Goal: Transaction & Acquisition: Purchase product/service

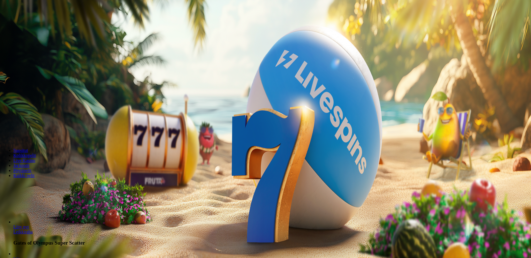
click at [37, 22] on span "Kirjaudu" at bounding box center [39, 20] width 14 height 4
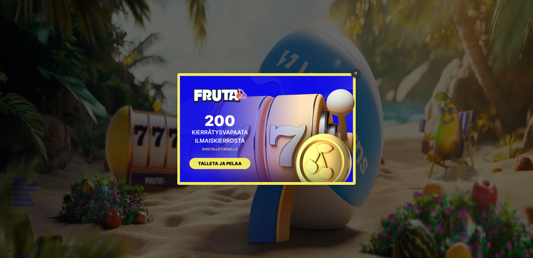
click at [297, 127] on div "× SIGN UP" at bounding box center [266, 128] width 178 height 111
click at [353, 73] on link "×" at bounding box center [355, 73] width 9 height 9
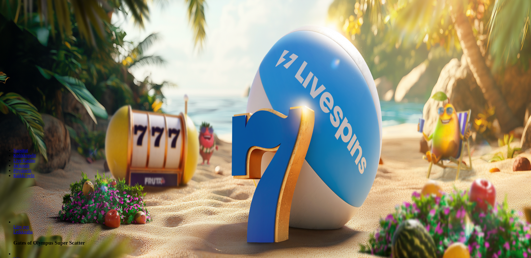
drag, startPoint x: 101, startPoint y: 31, endPoint x: 161, endPoint y: 37, distance: 59.9
click at [129, 63] on div "200 Ilmaiskierrosta €50 €150 €250 *** € € Talleta ja pelaa 200 kierrätysvapaata…" at bounding box center [265, 98] width 527 height 80
click at [34, 22] on span "Kirjaudu" at bounding box center [39, 20] width 14 height 4
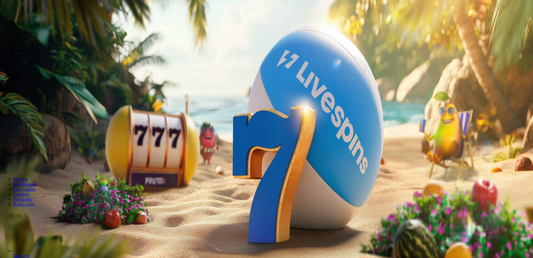
click at [32, 42] on span "Tarjoukset" at bounding box center [22, 40] width 19 height 5
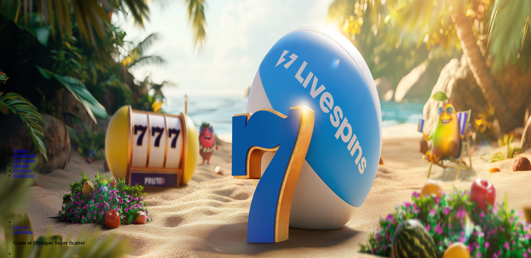
click at [32, 42] on span "Tarjoukset" at bounding box center [22, 40] width 19 height 5
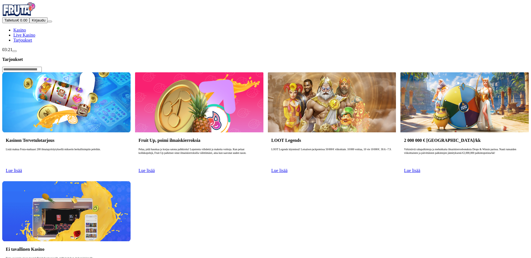
click at [22, 168] on link "Lue lisää" at bounding box center [14, 170] width 16 height 5
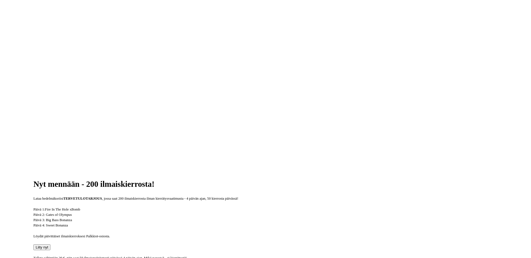
scroll to position [84, 0]
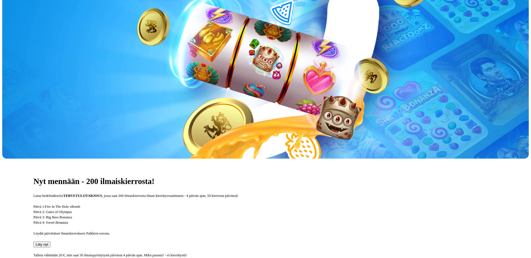
click at [50, 241] on button "Liity nyt" at bounding box center [41, 244] width 17 height 6
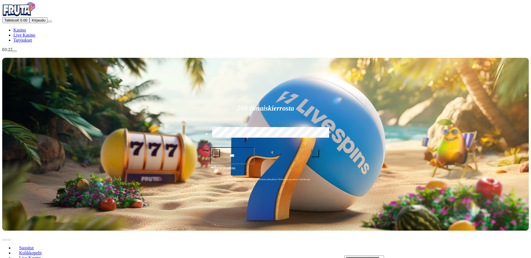
click at [17, 22] on span "Talletus" at bounding box center [10, 20] width 13 height 4
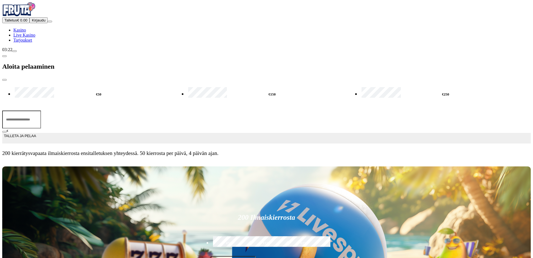
click at [41, 110] on input "***" at bounding box center [21, 119] width 39 height 18
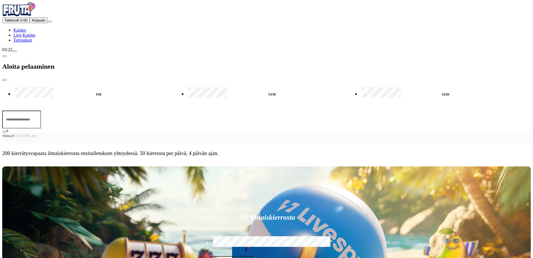
type input "*"
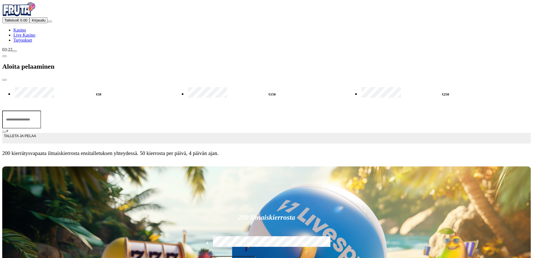
type input "**"
click at [36, 133] on span "TALLETA JA PELAA" at bounding box center [20, 138] width 32 height 10
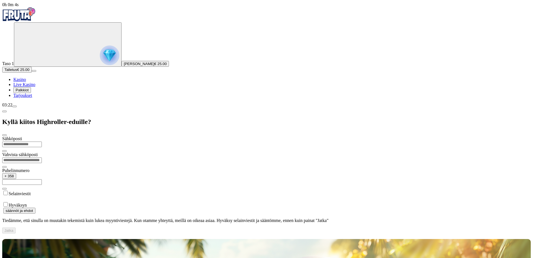
click at [42, 141] on input "email" at bounding box center [22, 144] width 40 height 6
type input "**********"
click at [42, 179] on input "text" at bounding box center [22, 182] width 40 height 6
click at [31, 191] on label "Selainviestit" at bounding box center [20, 193] width 22 height 5
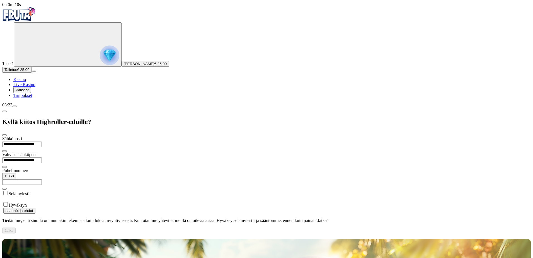
click at [42, 179] on input "text" at bounding box center [22, 182] width 40 height 6
type input "*********"
click at [105, 197] on div "**********" at bounding box center [266, 184] width 528 height 97
click at [16, 227] on button "Jatka" at bounding box center [8, 230] width 13 height 6
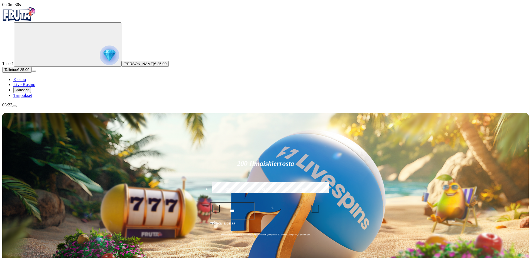
click at [26, 98] on span "Tarjoukset" at bounding box center [22, 95] width 19 height 5
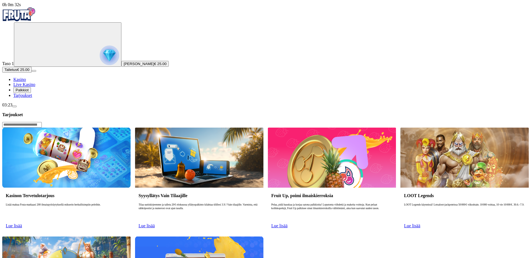
click at [29, 92] on span "Palkkiot" at bounding box center [22, 90] width 13 height 4
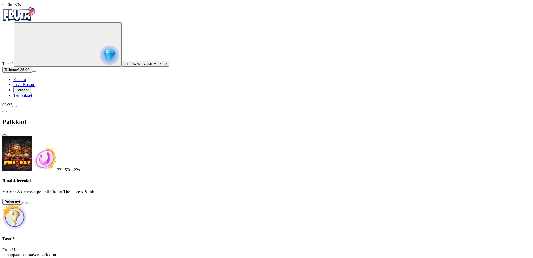
click at [315, 257] on div at bounding box center [266, 261] width 528 height 0
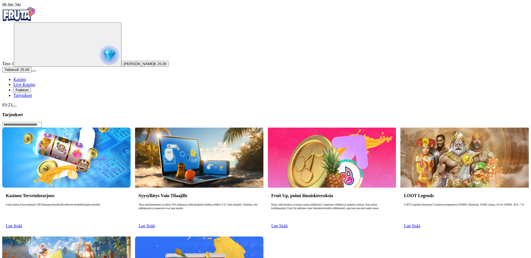
click at [26, 82] on span "Kasino" at bounding box center [19, 79] width 13 height 5
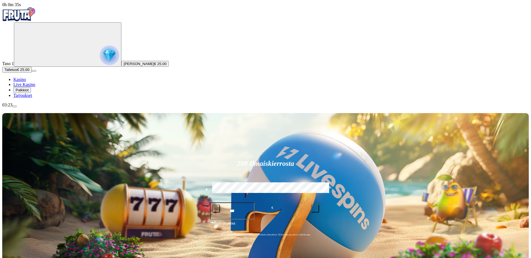
click at [29, 92] on span "Palkkiot" at bounding box center [22, 90] width 13 height 4
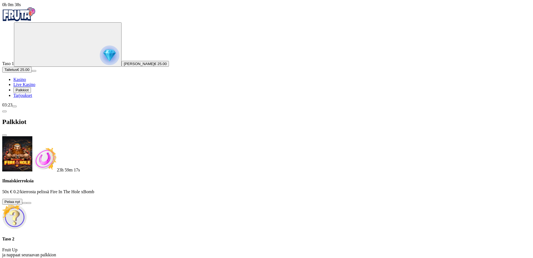
click at [188, 257] on div at bounding box center [266, 261] width 528 height 0
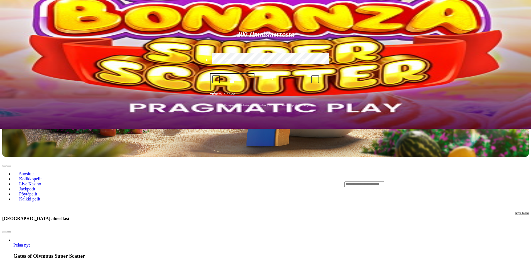
scroll to position [118, 0]
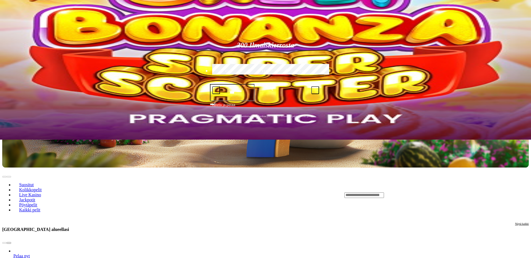
click at [44, 187] on span "Kolikkopelit" at bounding box center [30, 189] width 27 height 5
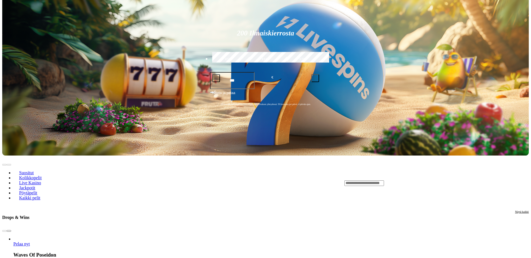
scroll to position [84, 0]
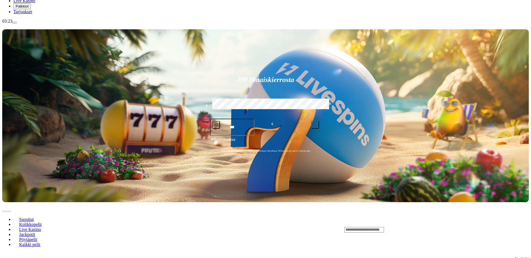
click at [36, 217] on span "Suositut" at bounding box center [26, 219] width 19 height 5
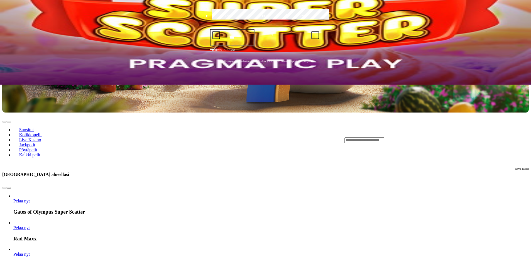
scroll to position [195, 0]
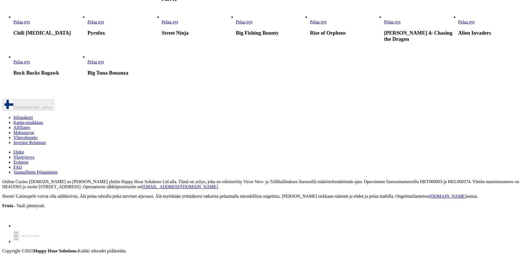
scroll to position [641, 0]
click at [327, 24] on span "Pelaa nyt" at bounding box center [318, 22] width 16 height 5
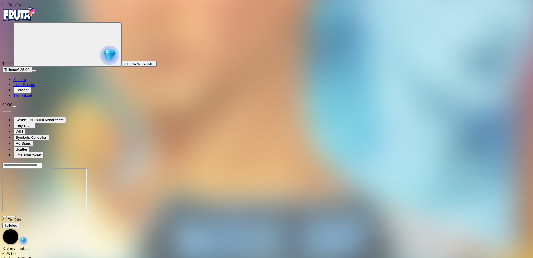
click at [26, 82] on span "Kasino" at bounding box center [19, 79] width 13 height 5
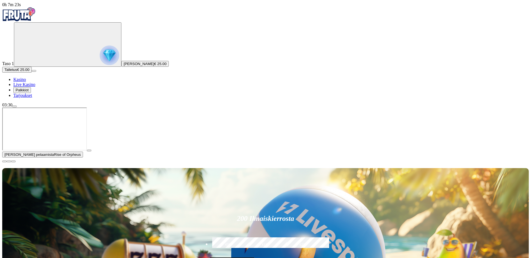
click at [4, 161] on span "close icon" at bounding box center [4, 161] width 0 height 0
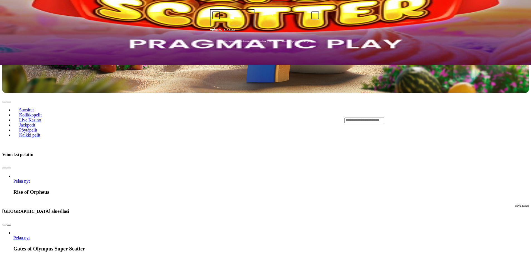
scroll to position [195, 0]
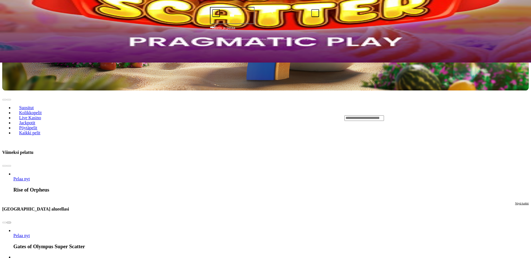
click at [516, 202] on span "Näytä kaikki" at bounding box center [523, 203] width 14 height 3
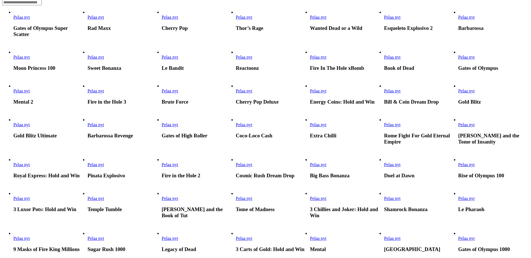
scroll to position [167, 0]
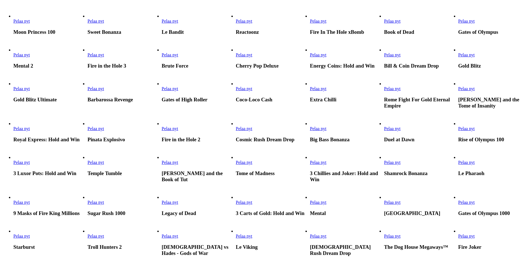
click at [104, 57] on span "Pelaa nyt" at bounding box center [96, 54] width 16 height 5
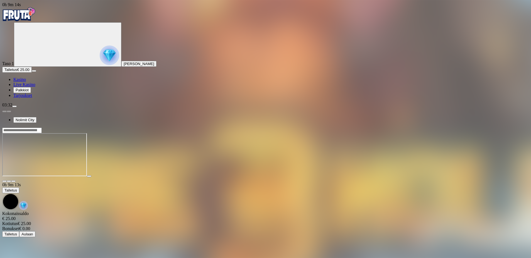
click at [26, 82] on span "Kasino" at bounding box center [19, 79] width 13 height 5
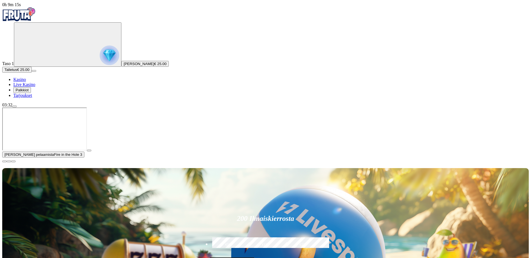
click at [29, 92] on span "Palkkiot" at bounding box center [22, 90] width 13 height 4
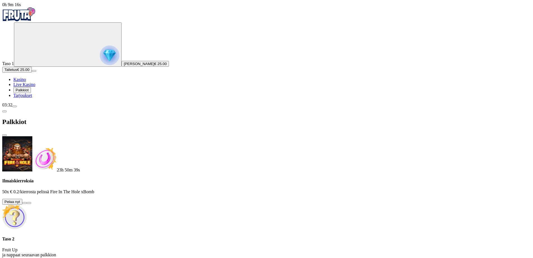
click at [27, 202] on button at bounding box center [24, 203] width 4 height 2
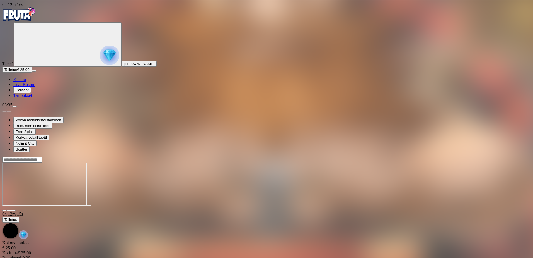
click at [30, 98] on nav "Kasino Live Kasino Palkkiot Tarjoukset" at bounding box center [266, 87] width 528 height 21
click at [26, 82] on span "Kasino" at bounding box center [19, 79] width 13 height 5
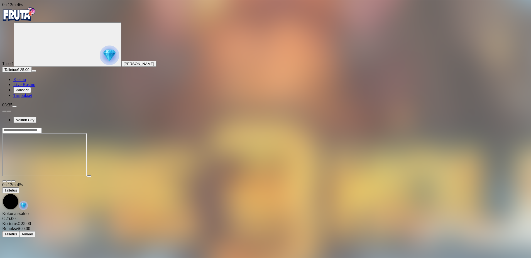
click at [26, 82] on span "Kasino" at bounding box center [19, 79] width 13 height 5
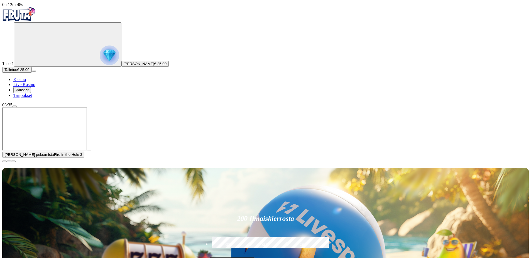
click at [4, 161] on span "close icon" at bounding box center [4, 161] width 0 height 0
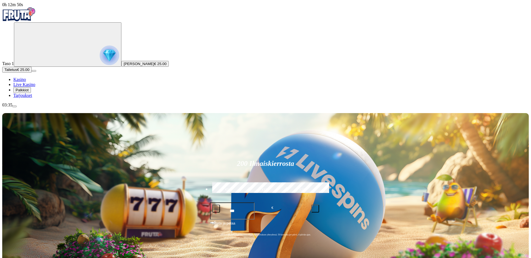
click at [29, 92] on span "Palkkiot" at bounding box center [22, 90] width 13 height 4
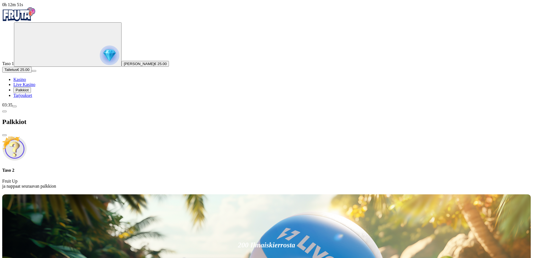
click at [177, 193] on div at bounding box center [266, 193] width 528 height 0
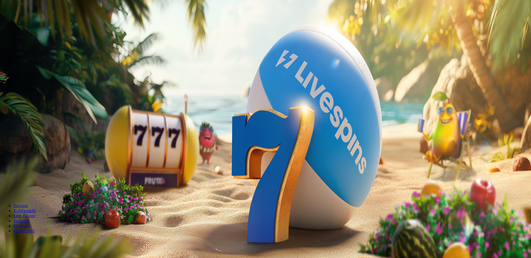
click at [4, 186] on span "minus icon" at bounding box center [4, 186] width 0 height 0
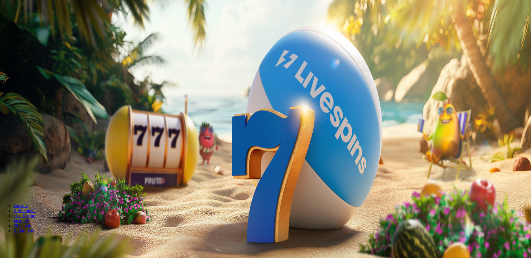
click at [4, 186] on span "minus icon" at bounding box center [4, 186] width 0 height 0
type input "**"
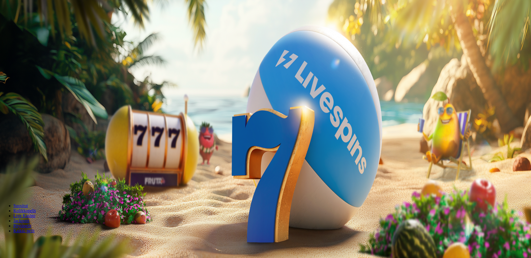
click at [31, 188] on button "Talleta ja pelaa" at bounding box center [16, 191] width 29 height 6
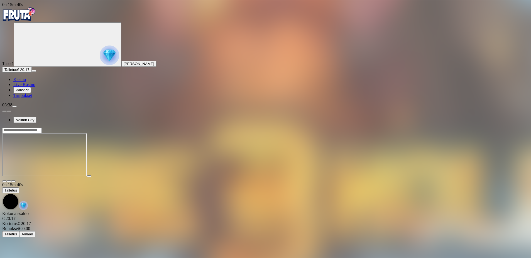
click at [26, 82] on span "Kasino" at bounding box center [19, 79] width 13 height 5
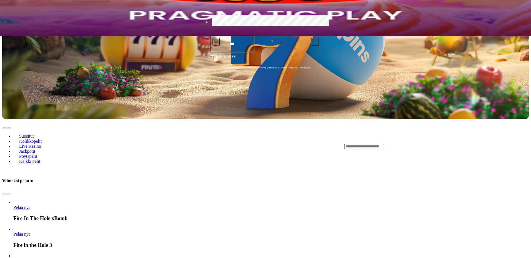
scroll to position [223, 0]
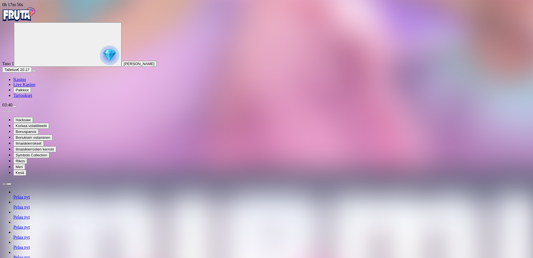
click at [26, 82] on span "Kasino" at bounding box center [19, 79] width 13 height 5
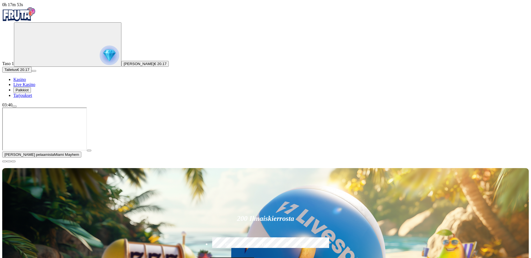
click at [4, 161] on span "close icon" at bounding box center [4, 161] width 0 height 0
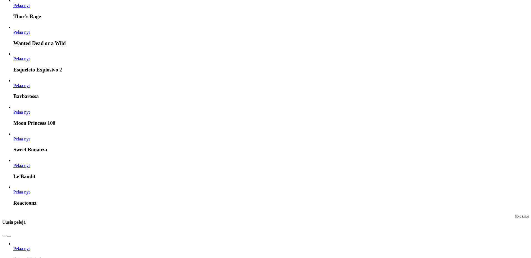
scroll to position [585, 0]
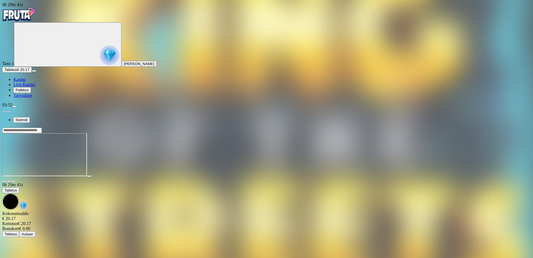
click at [26, 82] on span "Kasino" at bounding box center [19, 79] width 13 height 5
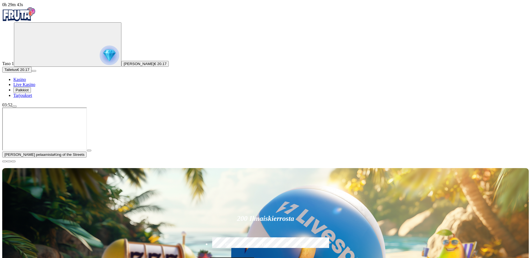
click at [29, 92] on span "Palkkiot" at bounding box center [22, 90] width 13 height 4
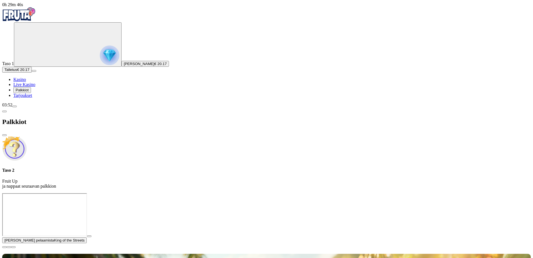
click at [419, 193] on div at bounding box center [266, 193] width 528 height 0
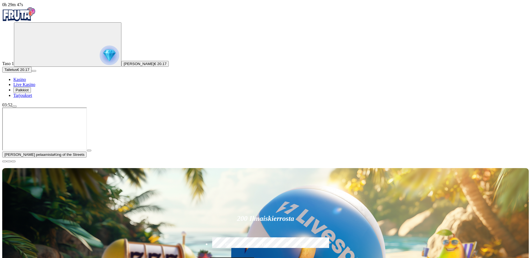
click at [4, 161] on span "close icon" at bounding box center [4, 161] width 0 height 0
